Goal: Task Accomplishment & Management: Complete application form

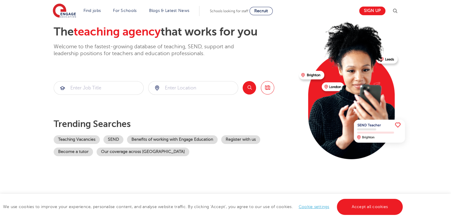
scroll to position [33, 0]
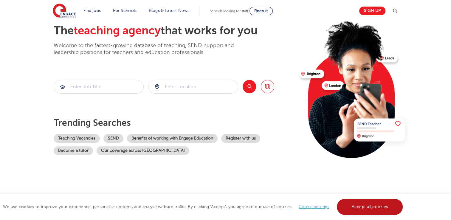
click at [351, 205] on link "Accept all cookies" at bounding box center [370, 207] width 66 height 16
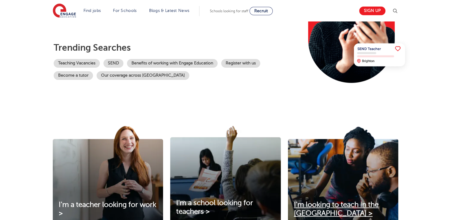
scroll to position [0, 0]
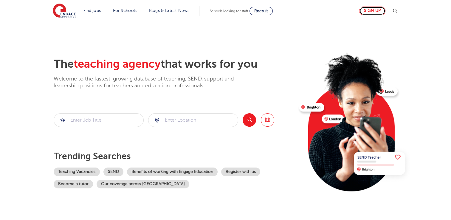
click at [372, 10] on link "Sign up" at bounding box center [372, 11] width 26 height 9
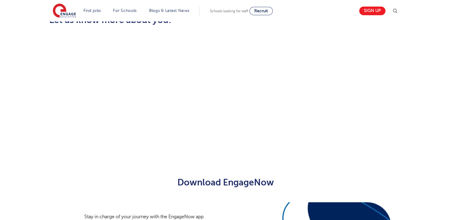
scroll to position [188, 0]
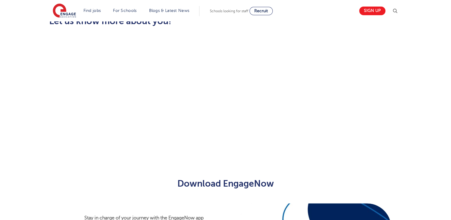
click at [256, 159] on div "Let us know more about you!" at bounding box center [225, 82] width 451 height 174
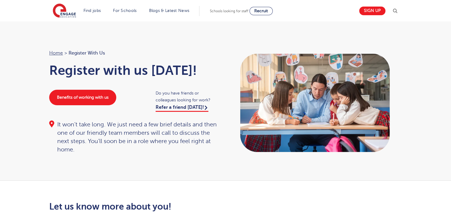
scroll to position [0, 0]
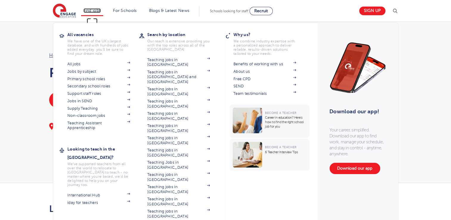
click at [95, 11] on link "Find jobs" at bounding box center [92, 10] width 18 height 4
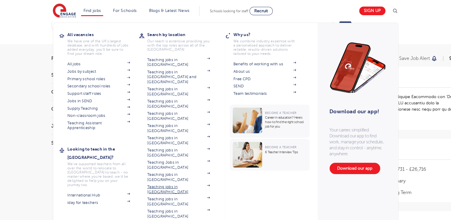
scroll to position [20, 0]
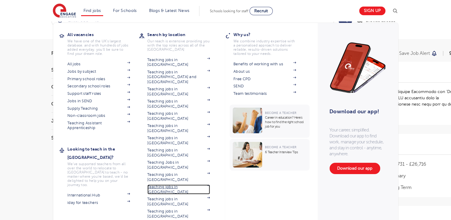
click at [170, 184] on link "Teaching jobs in [GEOGRAPHIC_DATA]" at bounding box center [178, 189] width 63 height 10
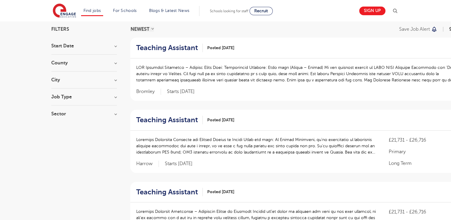
scroll to position [0, 0]
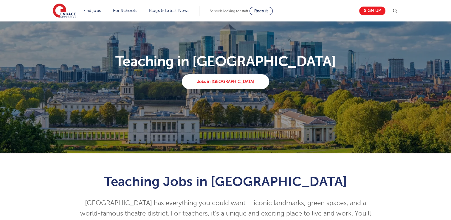
scroll to position [30, 0]
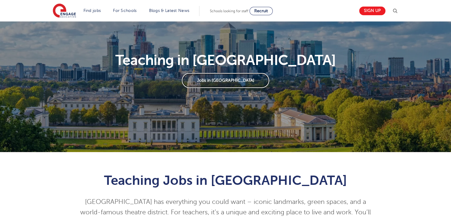
click at [223, 82] on link "Jobs in [GEOGRAPHIC_DATA]" at bounding box center [225, 80] width 87 height 15
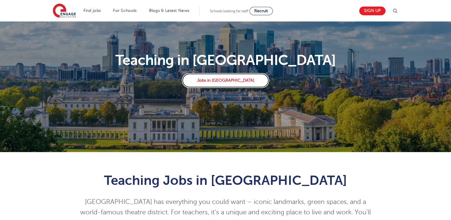
scroll to position [0, 0]
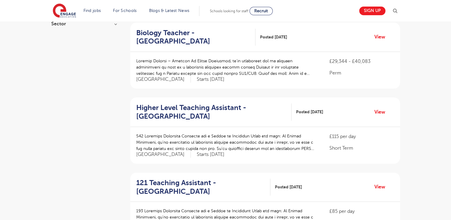
scroll to position [133, 0]
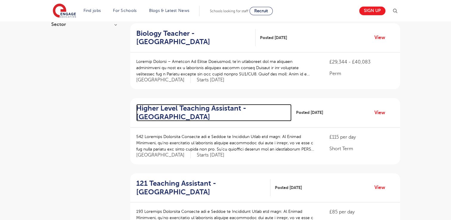
click at [165, 111] on h2 "Higher Level Teaching Assistant - Elmbridge" at bounding box center [211, 112] width 151 height 17
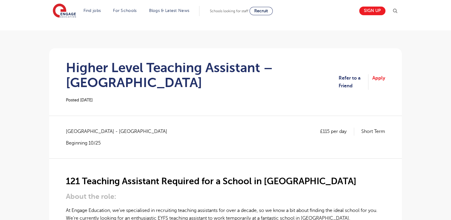
scroll to position [28, 0]
click at [381, 76] on link "Apply" at bounding box center [378, 82] width 13 height 16
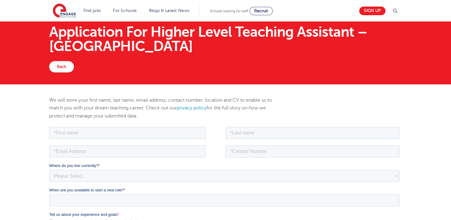
scroll to position [16, 0]
click at [138, 135] on input "text" at bounding box center [127, 133] width 156 height 12
type input "ISAAC YENTET"
click at [243, 134] on input "text" at bounding box center [312, 133] width 174 height 12
type input "GANDA"
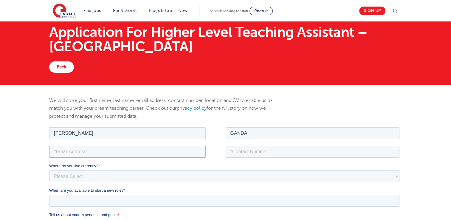
click at [165, 146] on input "email" at bounding box center [127, 151] width 156 height 12
type input "gandaisaac40@gmail.com"
click at [250, 150] on input "tel" at bounding box center [312, 151] width 174 height 12
type input "+447765067918"
click at [100, 176] on select "Please Select UK Canada Ireland Australia New Zealand Europe USA South Africa J…" at bounding box center [224, 176] width 350 height 12
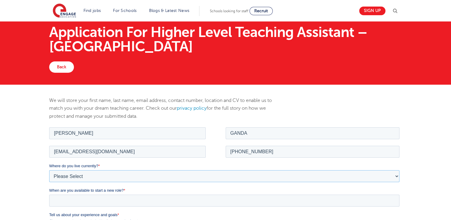
select select "UK"
click at [49, 170] on select "Please Select UK Canada Ireland Australia New Zealand Europe USA South Africa J…" at bounding box center [224, 176] width 350 height 12
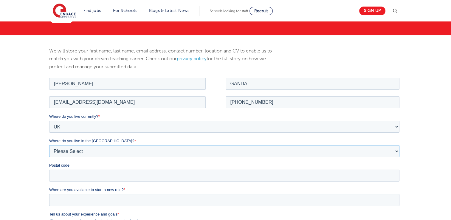
click at [76, 151] on select "Please Select Overseas Barnsley Bedfordshire Berkshire Bournemouth Bracknell Fo…" at bounding box center [224, 151] width 350 height 12
select select "London"
click at [49, 145] on select "Please Select Overseas Barnsley Bedfordshire Berkshire Bournemouth Bracknell Fo…" at bounding box center [224, 151] width 350 height 12
click at [85, 172] on input "Postal code" at bounding box center [224, 175] width 350 height 12
type input "SW15 4JJ"
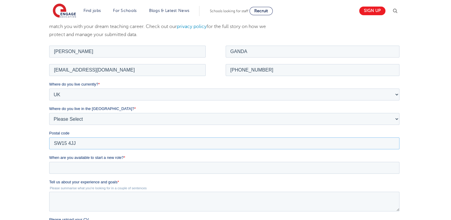
scroll to position [98, 0]
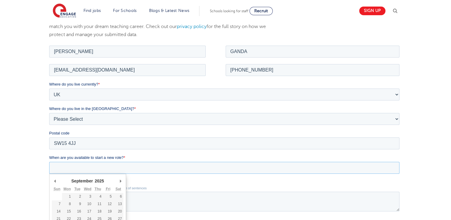
click at [80, 164] on input "When are you available to start a new role? *" at bounding box center [224, 167] width 350 height 12
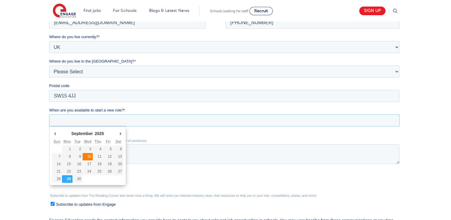
scroll to position [145, 0]
type div "2025-10-02"
type input "2025/10/02"
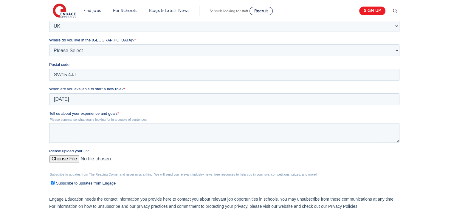
scroll to position [183, 0]
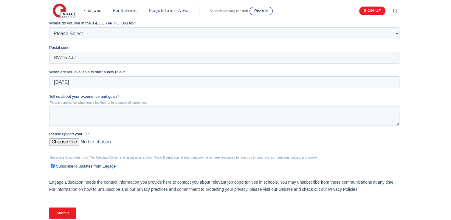
click at [68, 141] on input "Please upload your CV" at bounding box center [224, 144] width 350 height 12
type input "C:\fakepath\GANDA ISAAC YENTET.pdf"
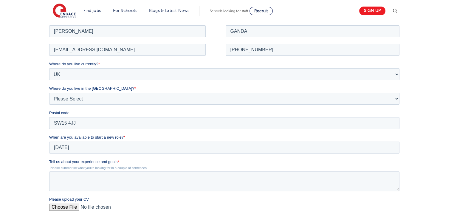
scroll to position [184, 0]
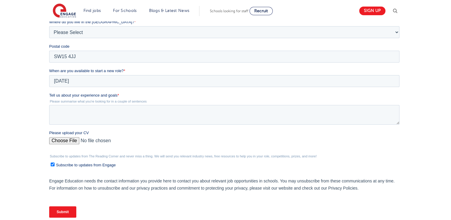
click at [87, 94] on span "Tell us about your experience and goals" at bounding box center [83, 95] width 68 height 4
click at [87, 105] on textarea "Tell us about your experience and goals *" at bounding box center [224, 115] width 350 height 20
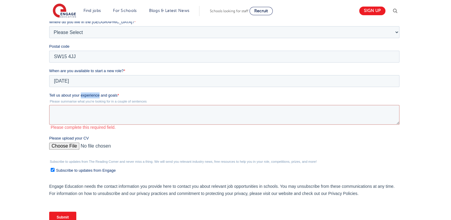
click at [87, 94] on span "Tell us about your experience and goals" at bounding box center [83, 95] width 68 height 4
click at [87, 105] on textarea "Tell us about your experience and goals *" at bounding box center [224, 115] width 350 height 20
copy label "Tell us about your experience and goals *"
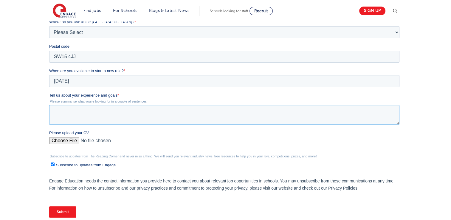
click at [119, 116] on textarea "Tell us about your experience and goals *" at bounding box center [224, 115] width 350 height 20
paste textarea "As a teaching assistant, I have had the privilege of supporting both students a…"
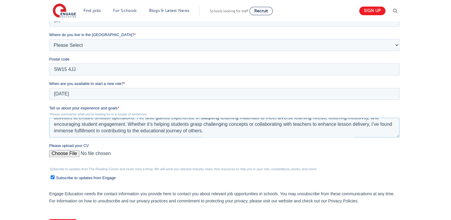
scroll to position [20, 0]
click at [105, 131] on textarea "As a teaching assistant, I have had the privilege of supporting both students a…" at bounding box center [224, 128] width 350 height 20
click at [137, 133] on textarea "As a teaching assistant, I have had the privilege of supporting both students a…" at bounding box center [224, 128] width 350 height 20
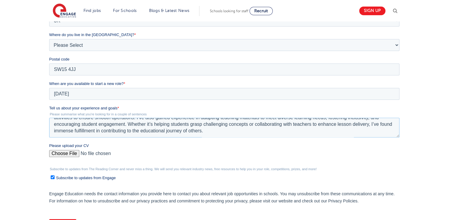
scroll to position [32, 0]
click at [129, 130] on textarea "As a teaching assistant, I have had the privilege of supporting both students a…" at bounding box center [224, 128] width 350 height 20
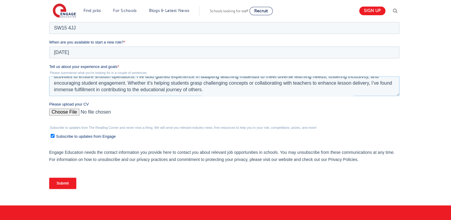
scroll to position [213, 0]
type textarea "As a teaching assistant, I have had the privilege of supporting both students a…"
click at [66, 183] on input "Submit" at bounding box center [62, 183] width 27 height 11
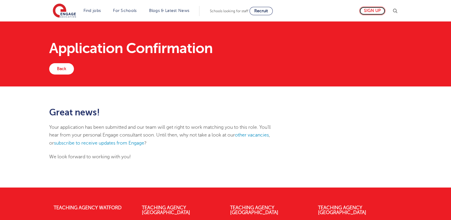
click at [372, 14] on link "Sign up" at bounding box center [372, 11] width 26 height 9
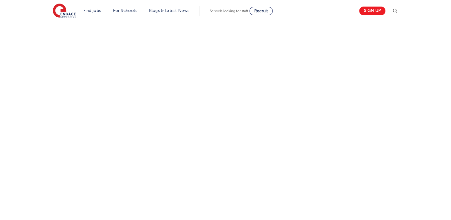
scroll to position [220, 0]
